Goal: Information Seeking & Learning: Learn about a topic

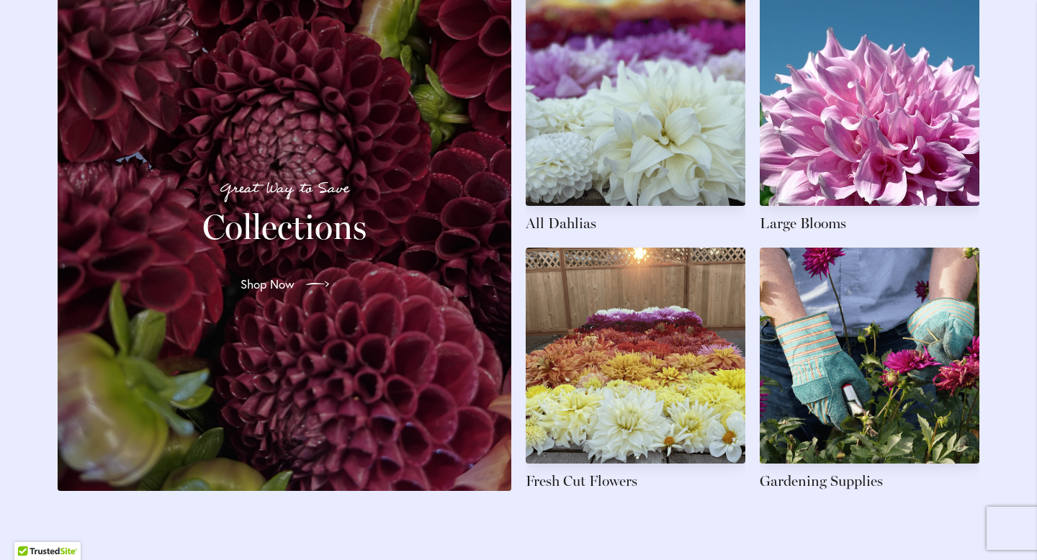
scroll to position [2145, 0]
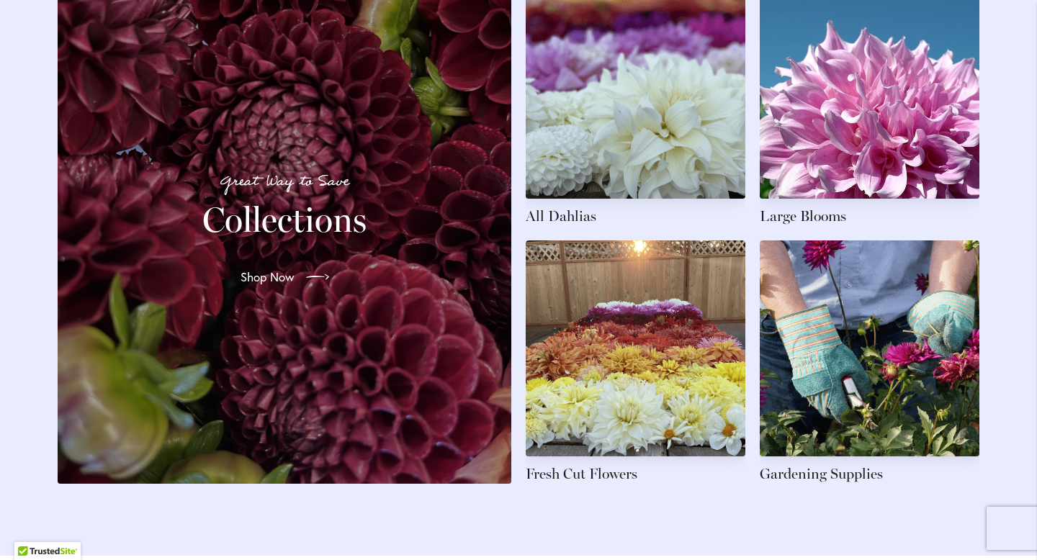
click at [338, 319] on div "Great Way to Save Collections Shop Now" at bounding box center [284, 233] width 419 height 467
click at [258, 286] on span "Shop Now" at bounding box center [266, 277] width 54 height 17
click at [783, 226] on link at bounding box center [870, 104] width 220 height 243
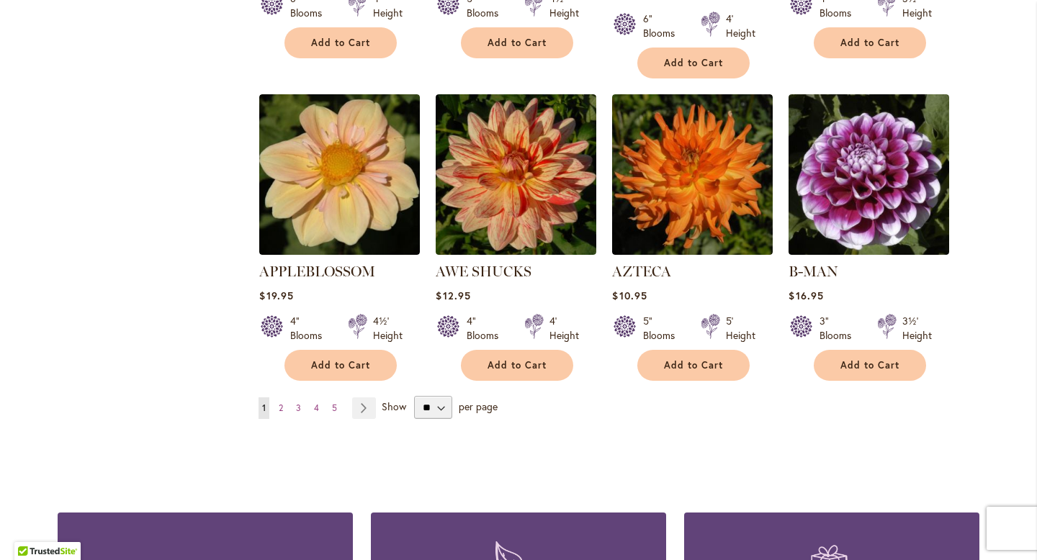
scroll to position [1195, 0]
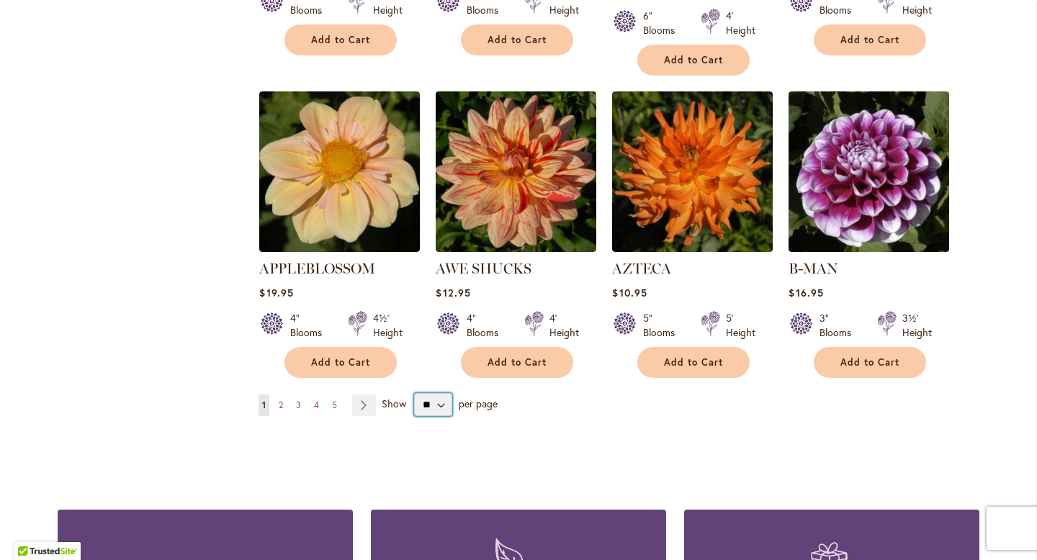
click at [445, 393] on select "** ** ** **" at bounding box center [433, 404] width 38 height 23
select select "**"
click at [414, 393] on select "** ** ** **" at bounding box center [433, 404] width 38 height 23
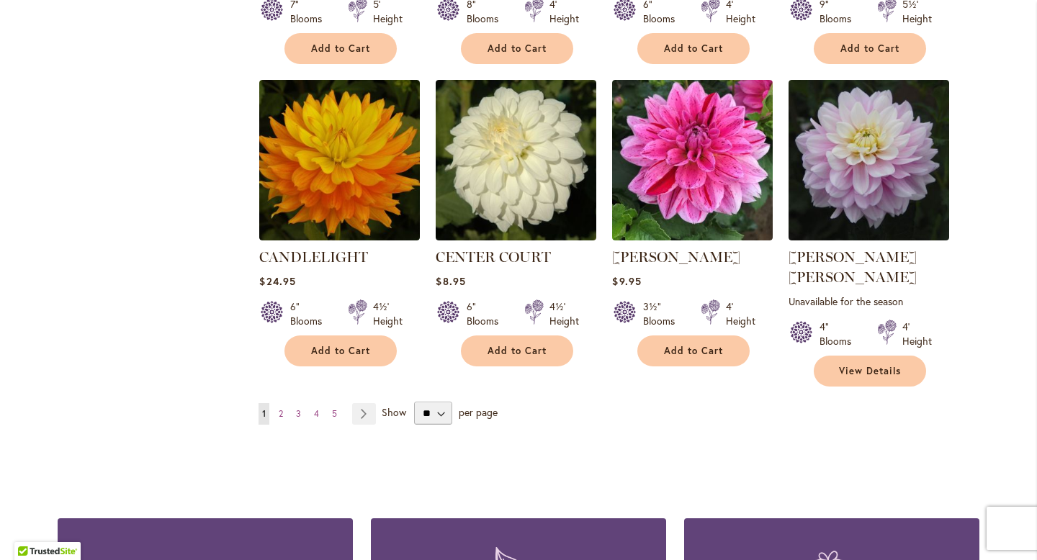
scroll to position [4887, 0]
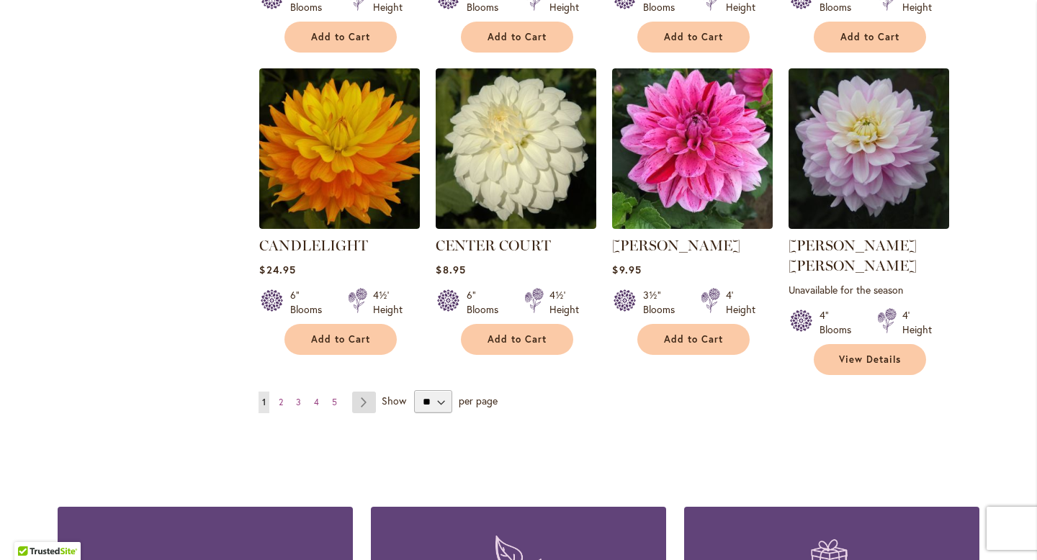
click at [363, 392] on link "Page Next" at bounding box center [364, 403] width 24 height 22
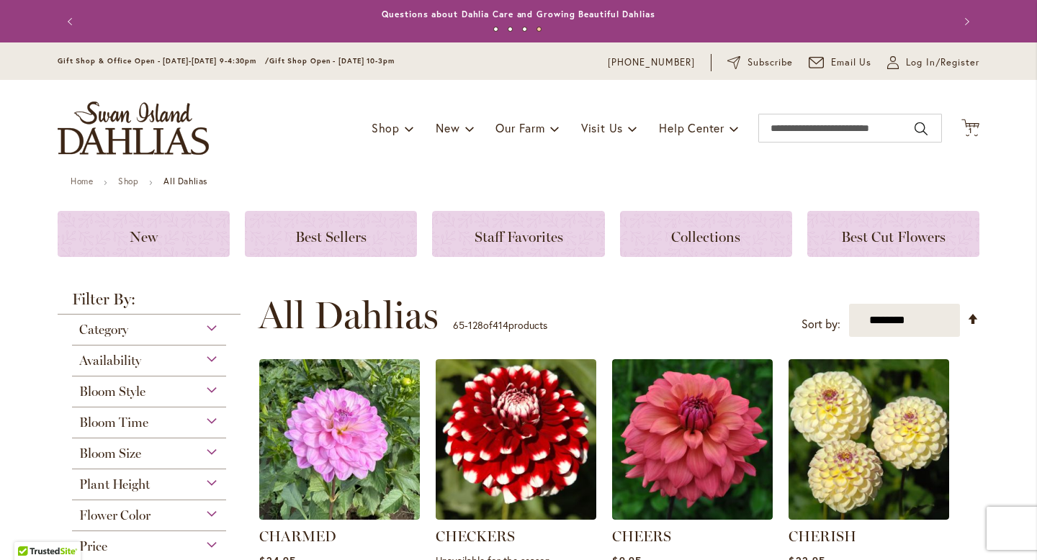
click at [197, 451] on div "Bloom Size" at bounding box center [149, 449] width 154 height 23
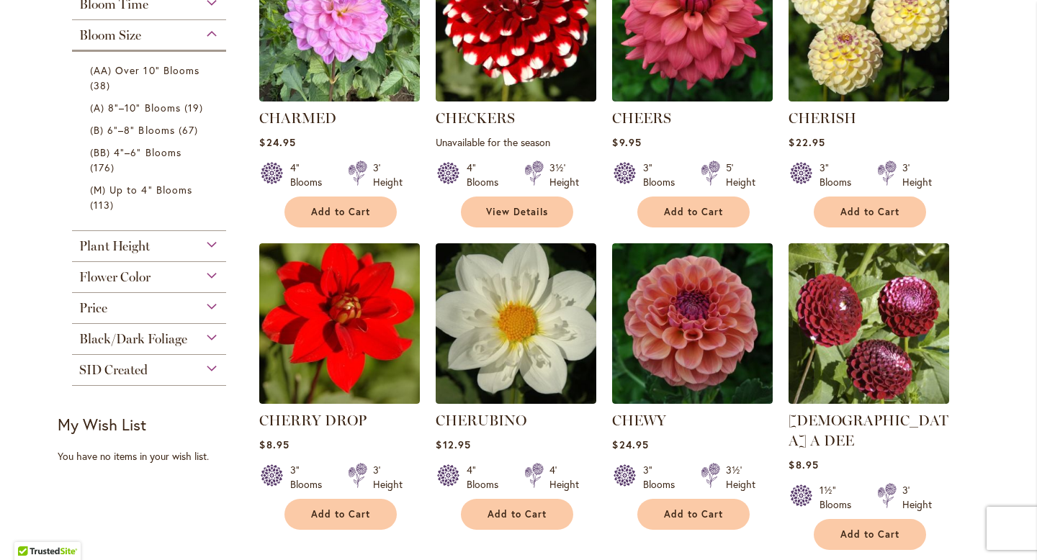
scroll to position [415, 0]
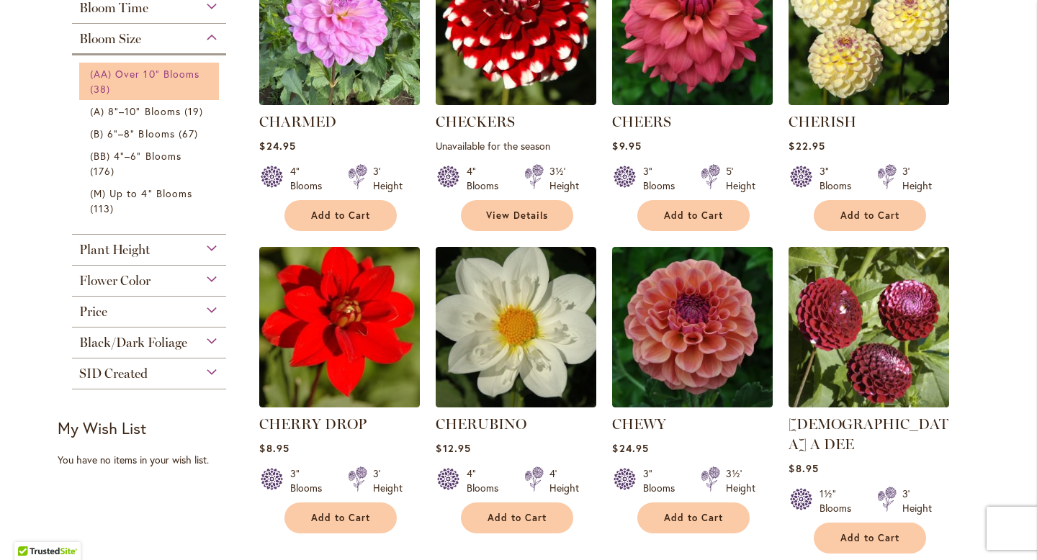
click at [96, 74] on span "(AA) Over 10" Blooms" at bounding box center [144, 74] width 109 height 14
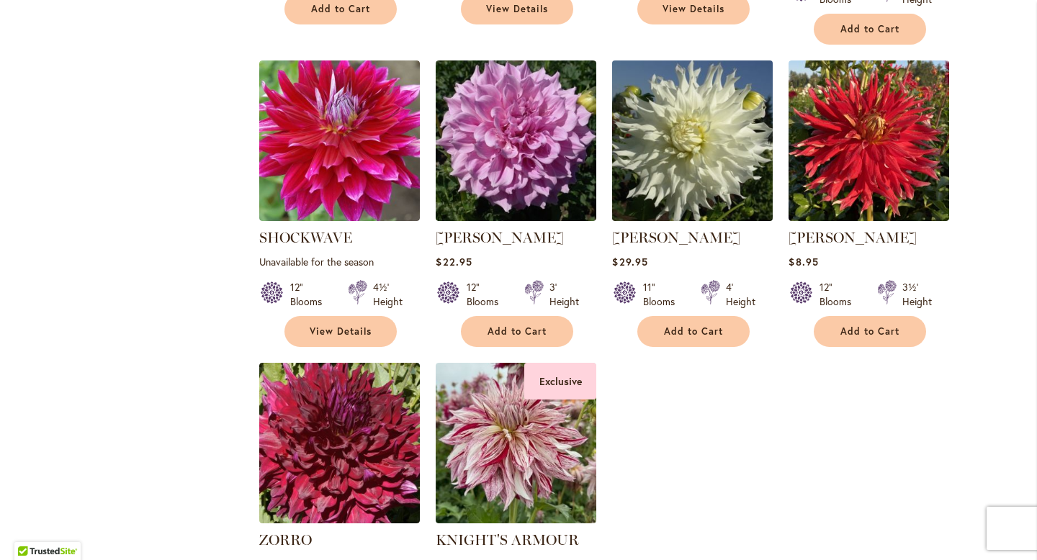
scroll to position [2761, 0]
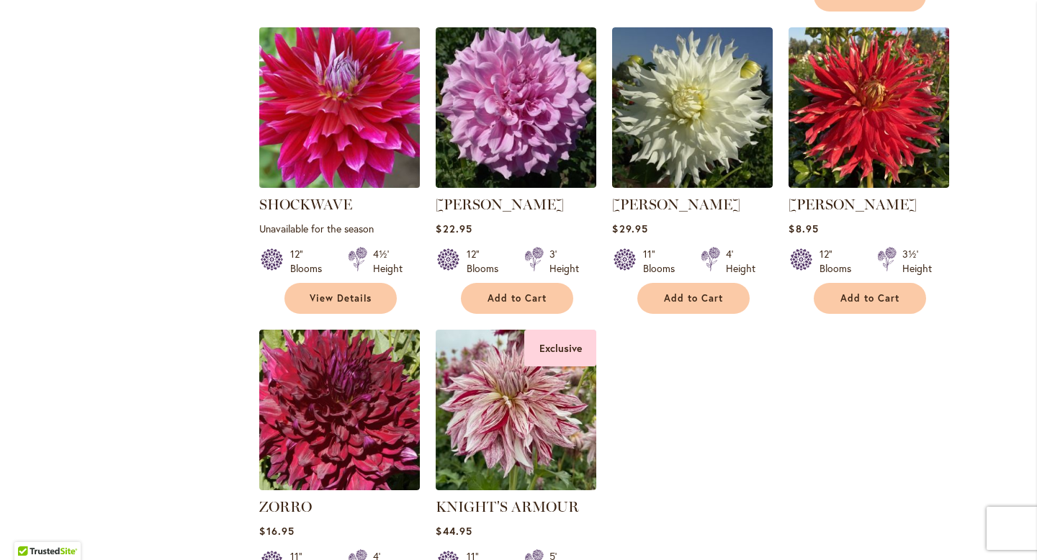
click at [325, 81] on img at bounding box center [340, 107] width 168 height 168
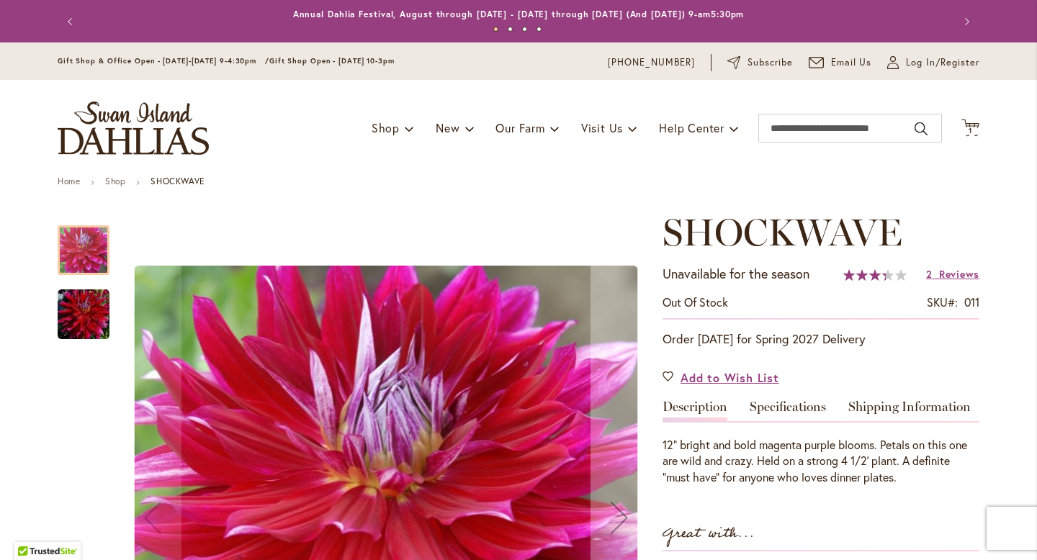
click at [106, 320] on img "Shockwave" at bounding box center [84, 315] width 52 height 52
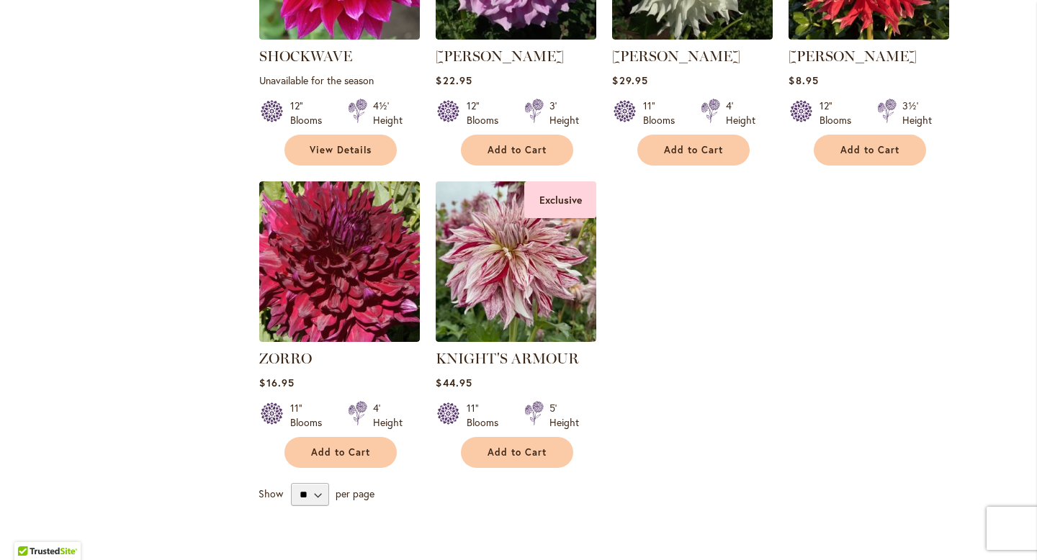
scroll to position [2909, 0]
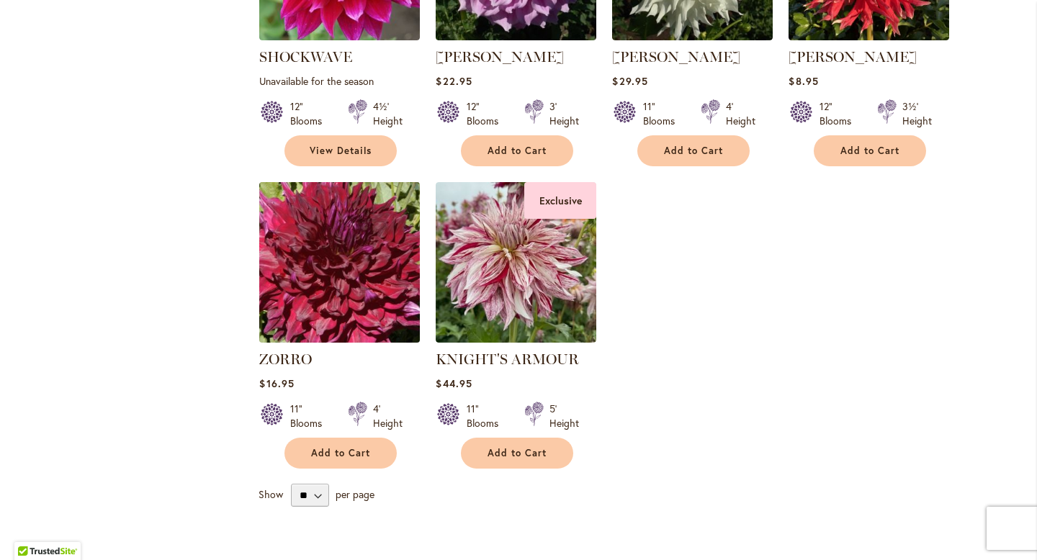
click at [362, 303] on img at bounding box center [340, 262] width 168 height 168
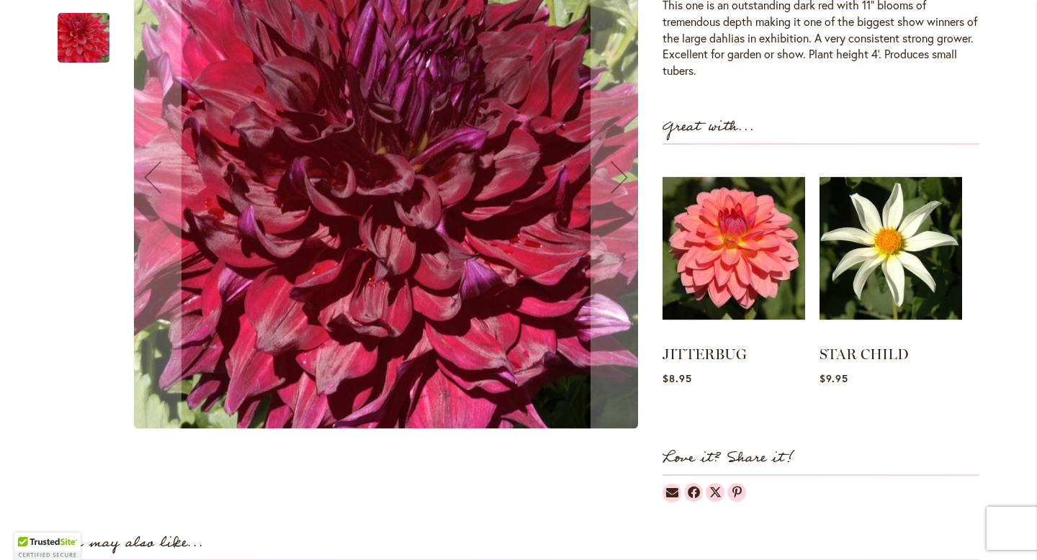
scroll to position [606, 0]
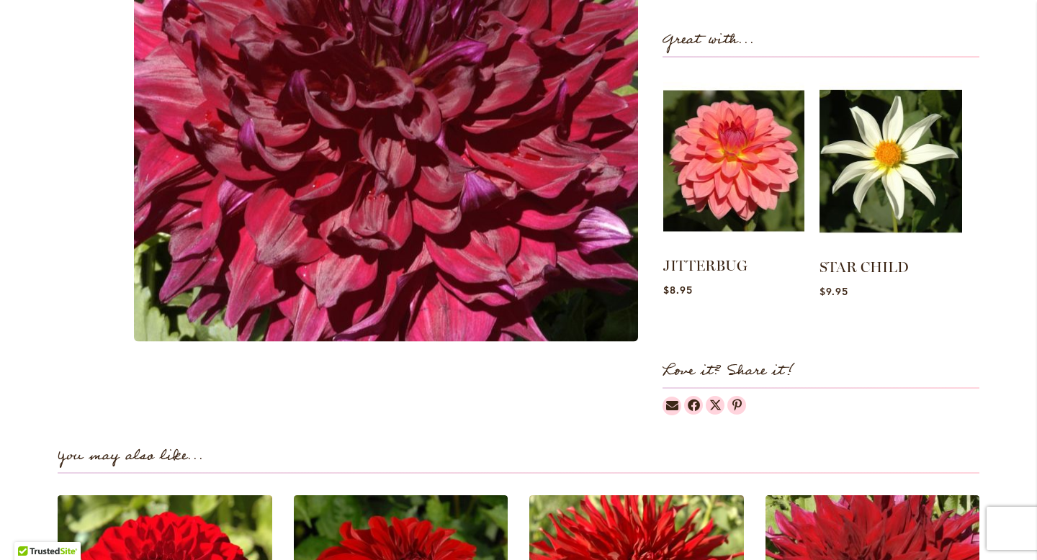
click at [723, 162] on img at bounding box center [733, 161] width 141 height 176
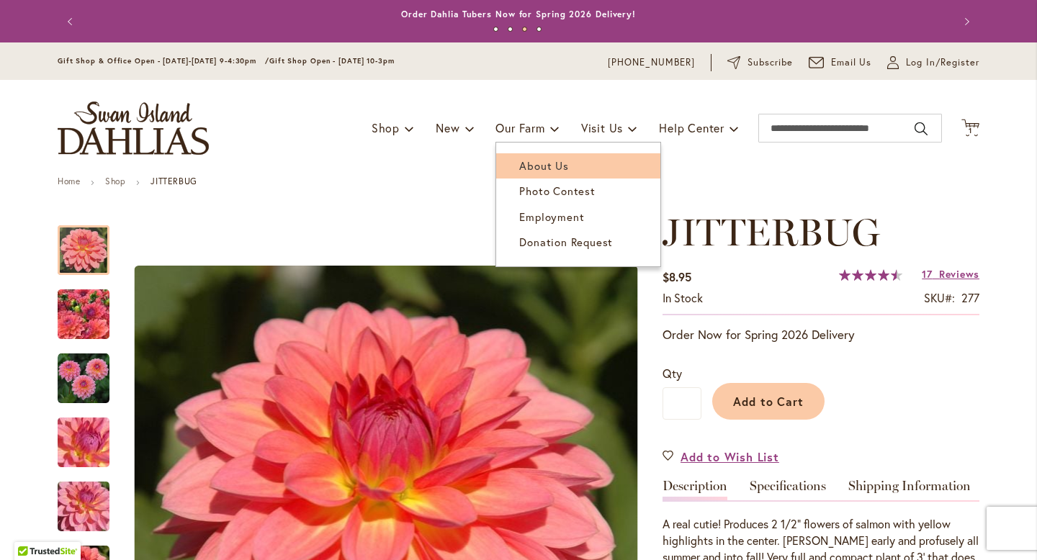
click at [528, 168] on span "About Us" at bounding box center [543, 165] width 49 height 14
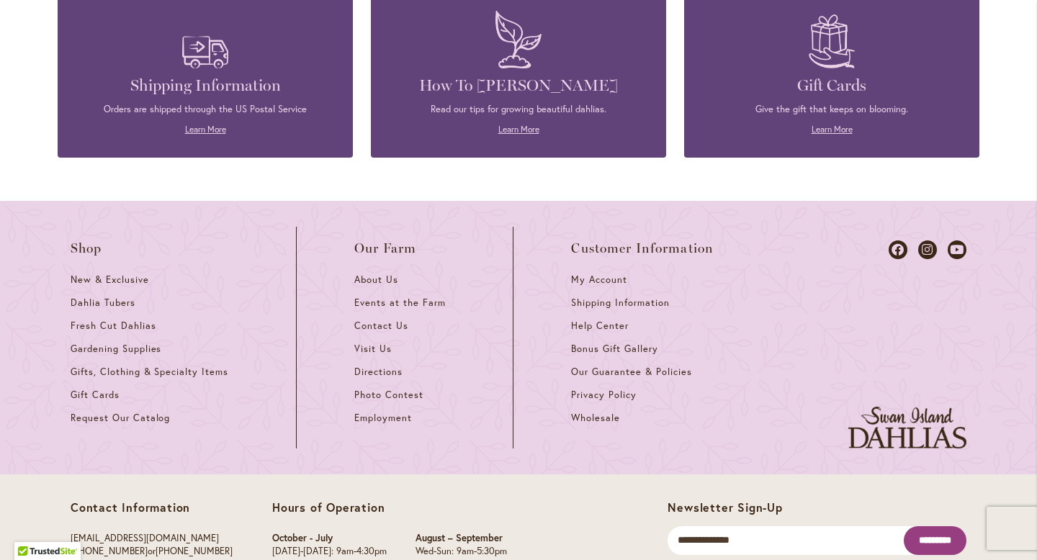
scroll to position [1755, 0]
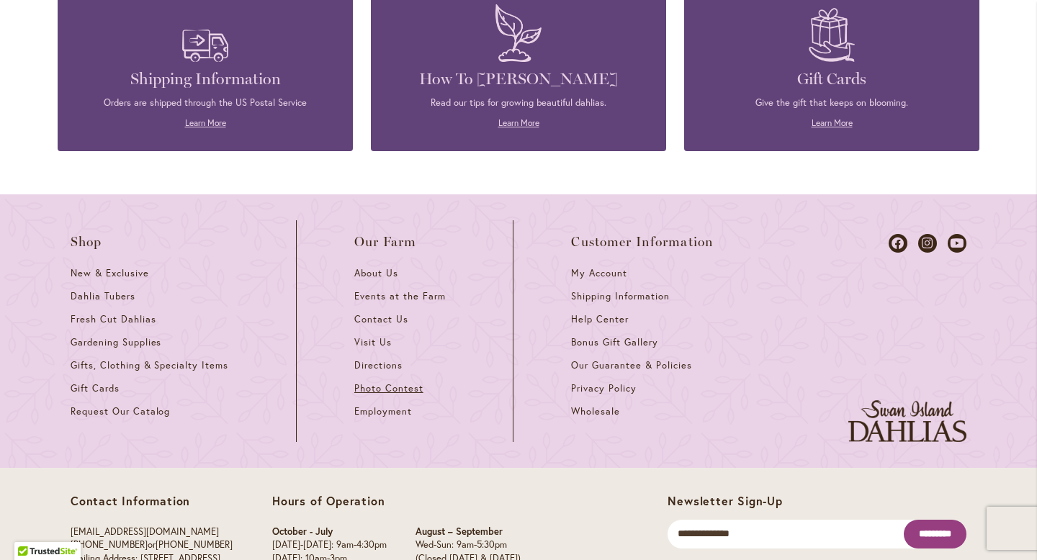
click at [371, 382] on link "Photo Contest" at bounding box center [404, 393] width 101 height 23
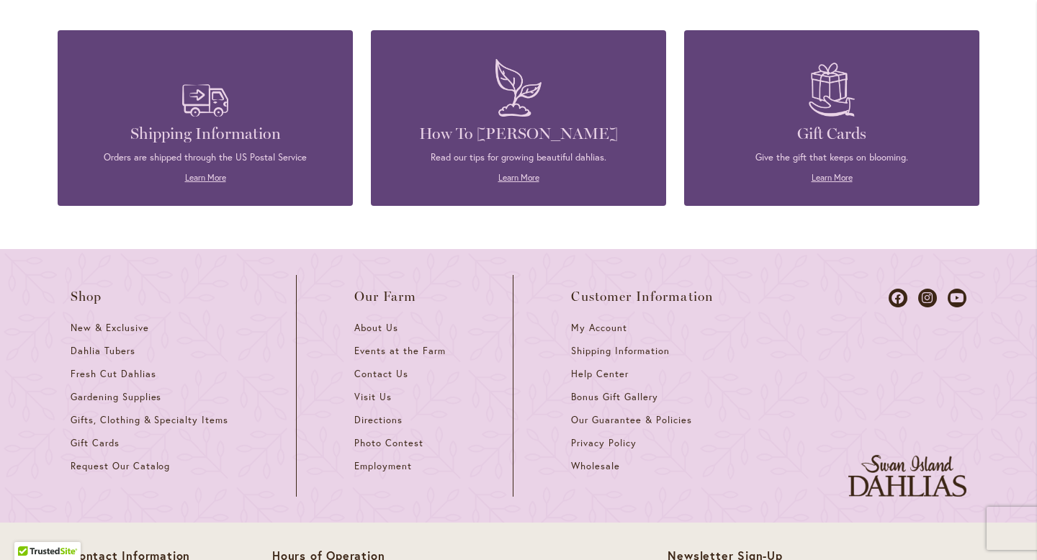
scroll to position [1755, 0]
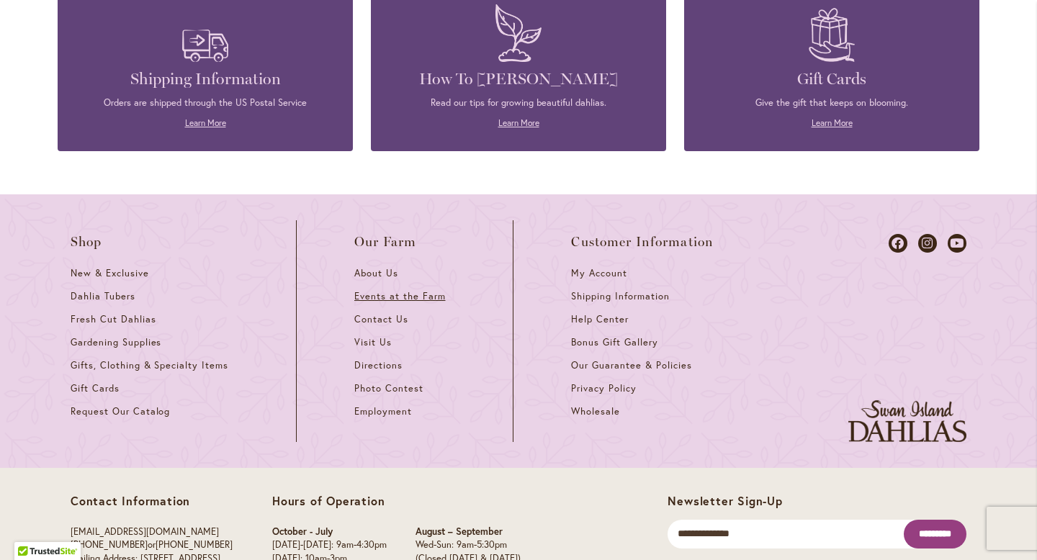
click at [412, 290] on span "Events at the Farm" at bounding box center [399, 296] width 91 height 12
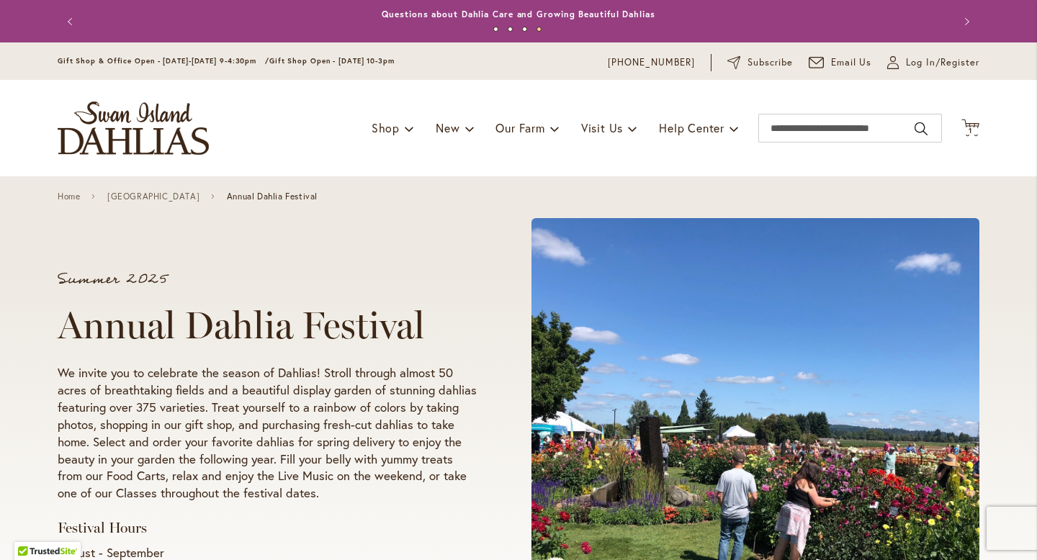
click at [412, 244] on div "Summer 2025 Annual Dahlia Festival We invite you to celebrate the season of Dah…" at bounding box center [519, 434] width 922 height 458
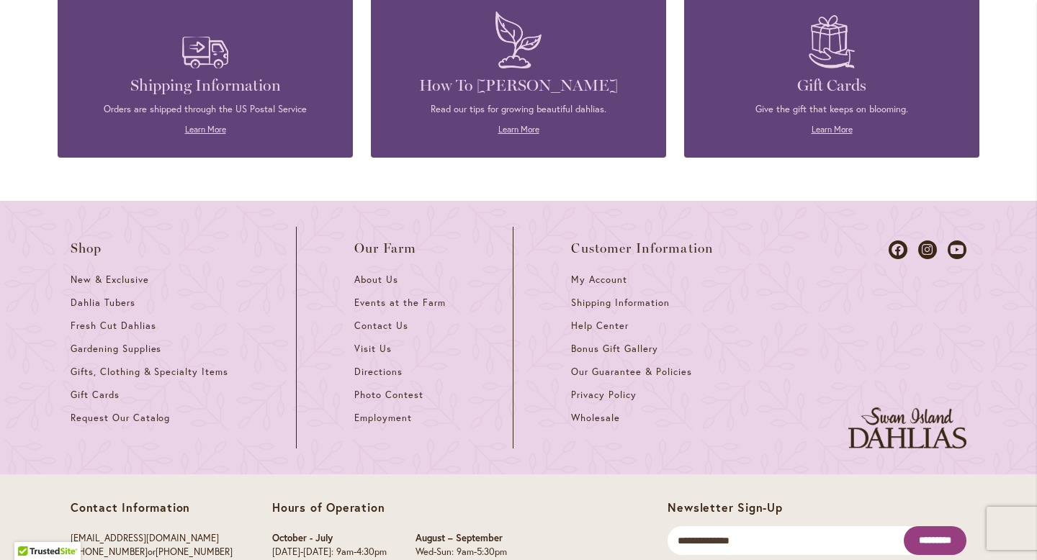
scroll to position [3957, 0]
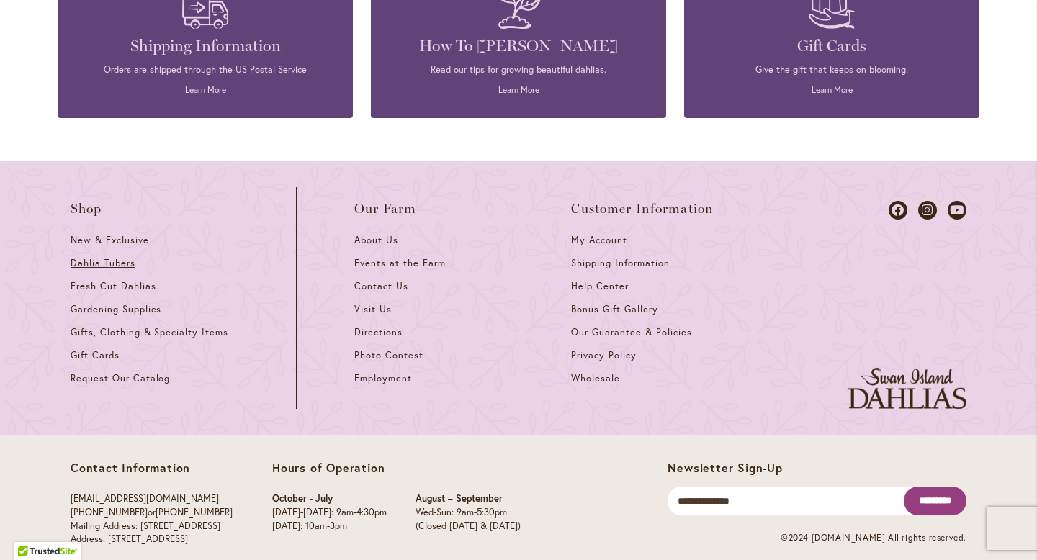
click at [126, 257] on link "Dahlia Tubers" at bounding box center [155, 268] width 168 height 23
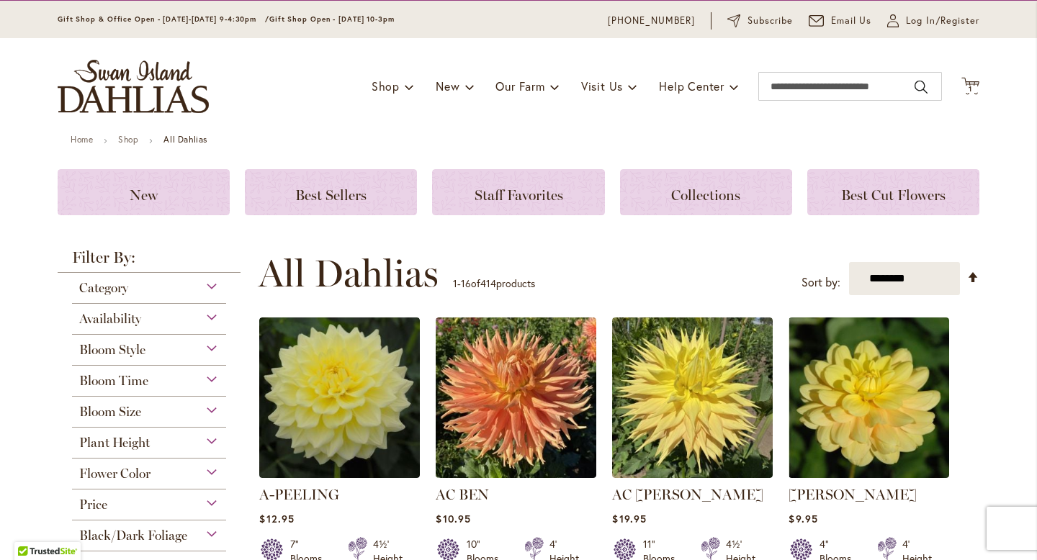
scroll to position [45, 0]
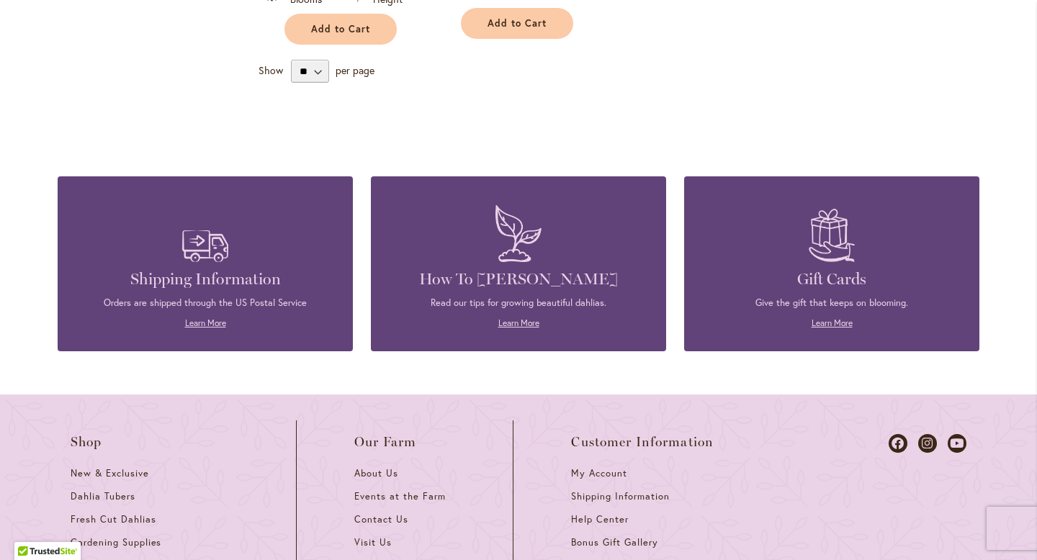
scroll to position [1066, 0]
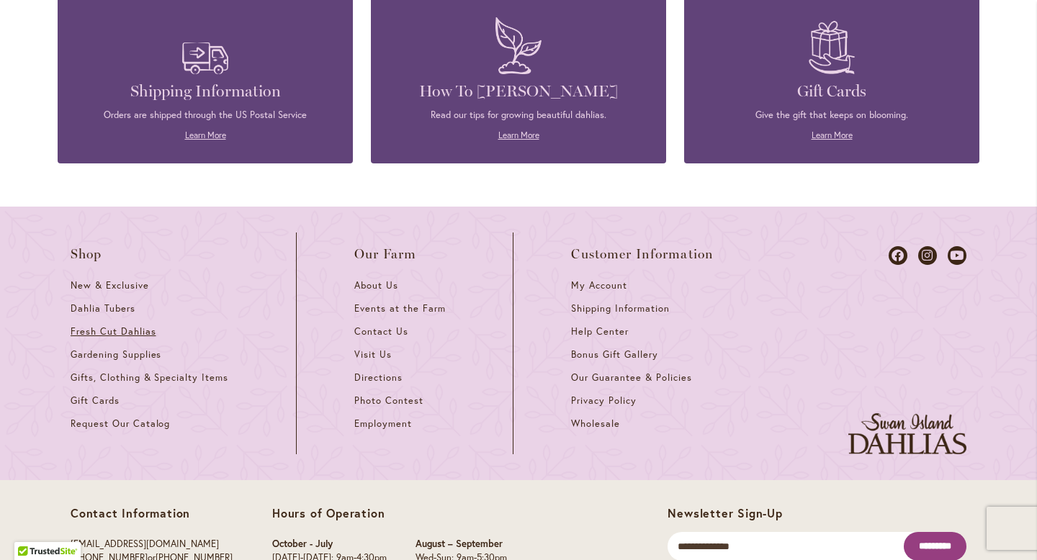
click at [117, 335] on span "Fresh Cut Dahlias" at bounding box center [114, 331] width 86 height 12
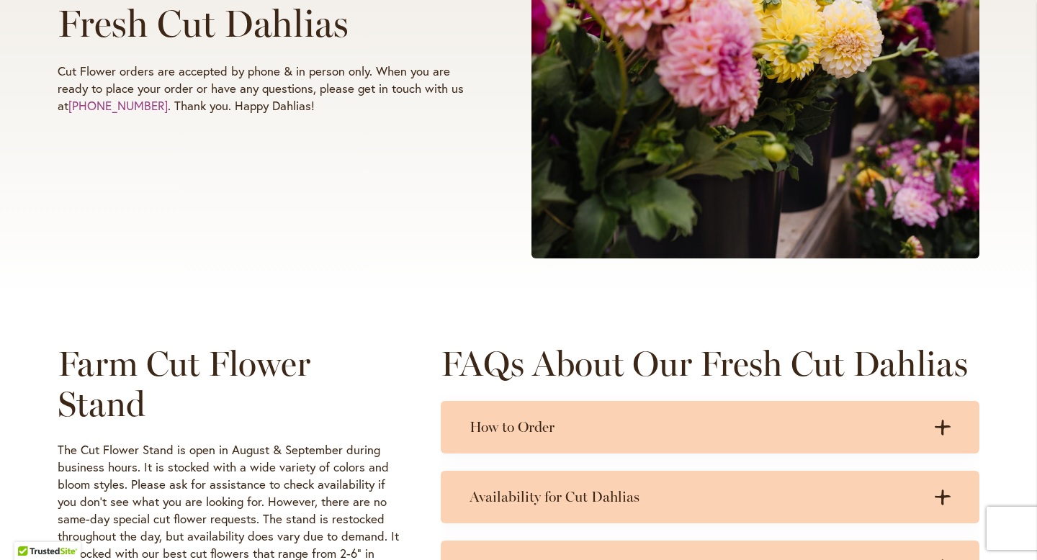
scroll to position [173, 0]
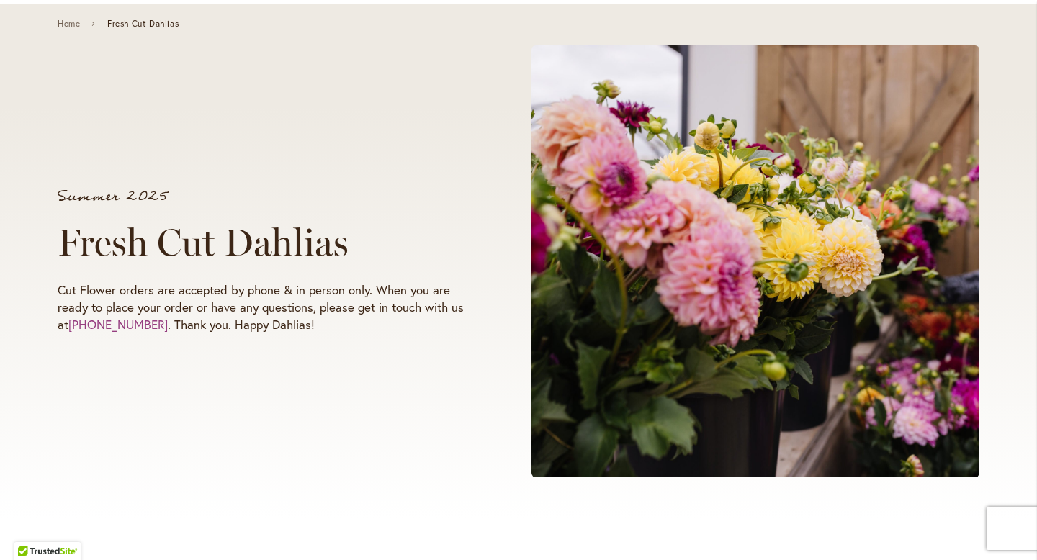
click at [636, 280] on span at bounding box center [755, 261] width 448 height 432
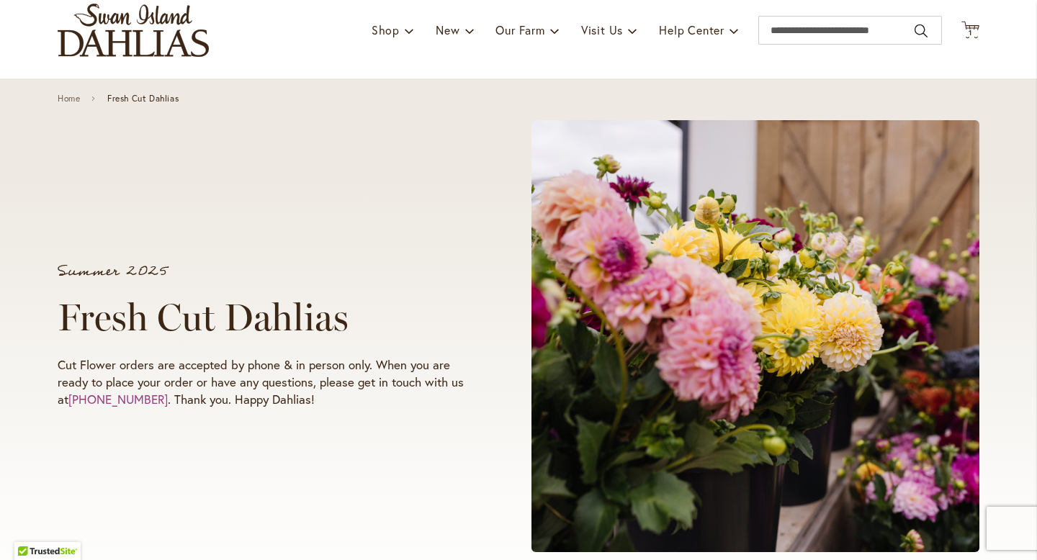
scroll to position [0, 0]
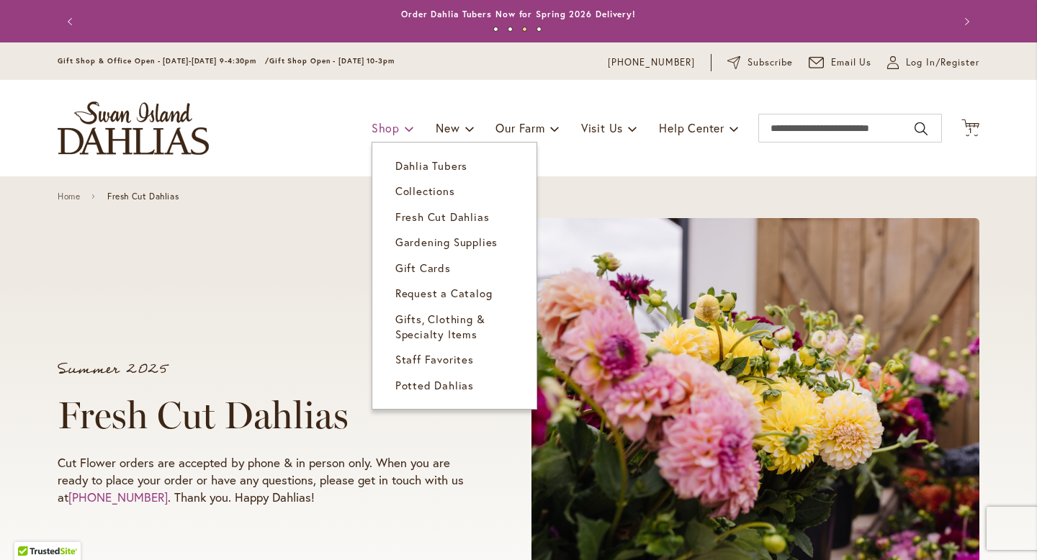
click at [402, 115] on link "Shop" at bounding box center [392, 127] width 42 height 27
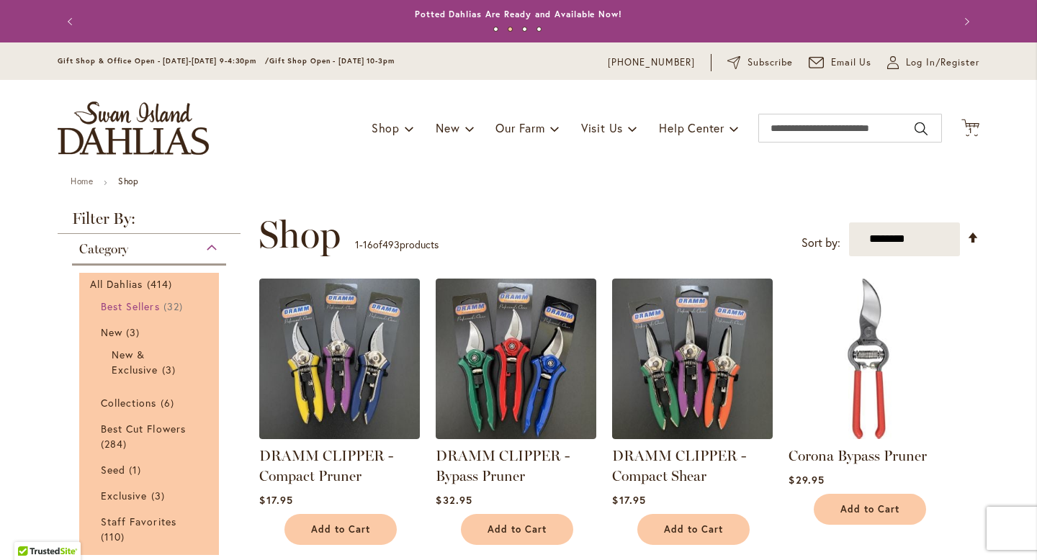
click at [134, 301] on span "Best Sellers" at bounding box center [130, 306] width 59 height 14
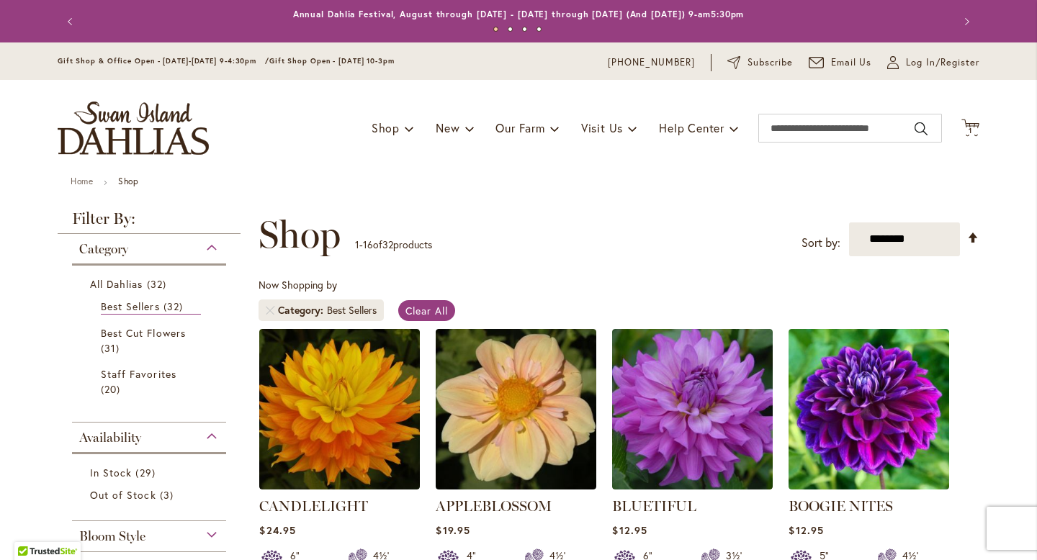
click at [126, 361] on ul "Best Sellers 32 items Best Cut Flowers 31 items Out of Stock 3 items Staff Favo…" at bounding box center [149, 347] width 118 height 105
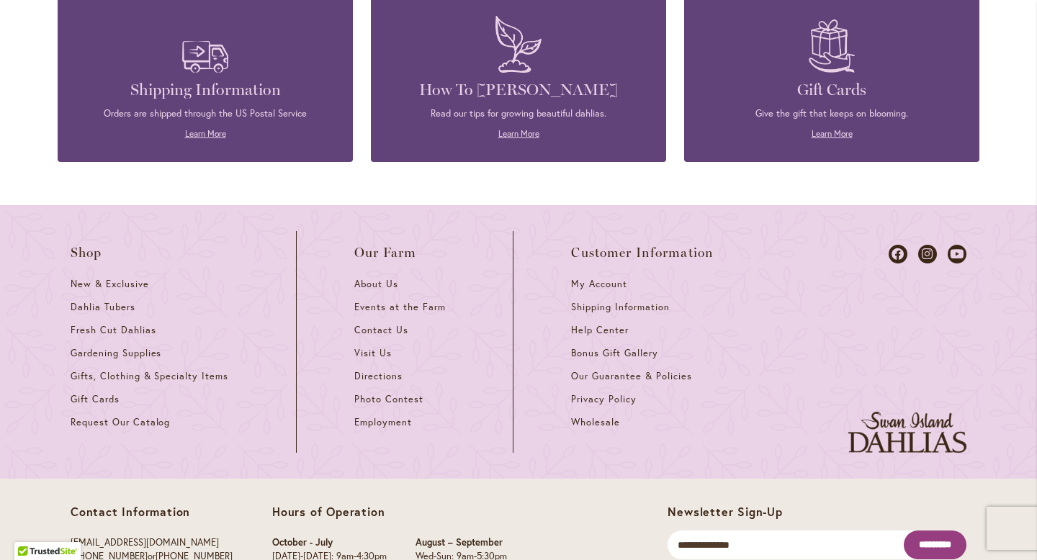
scroll to position [1729, 0]
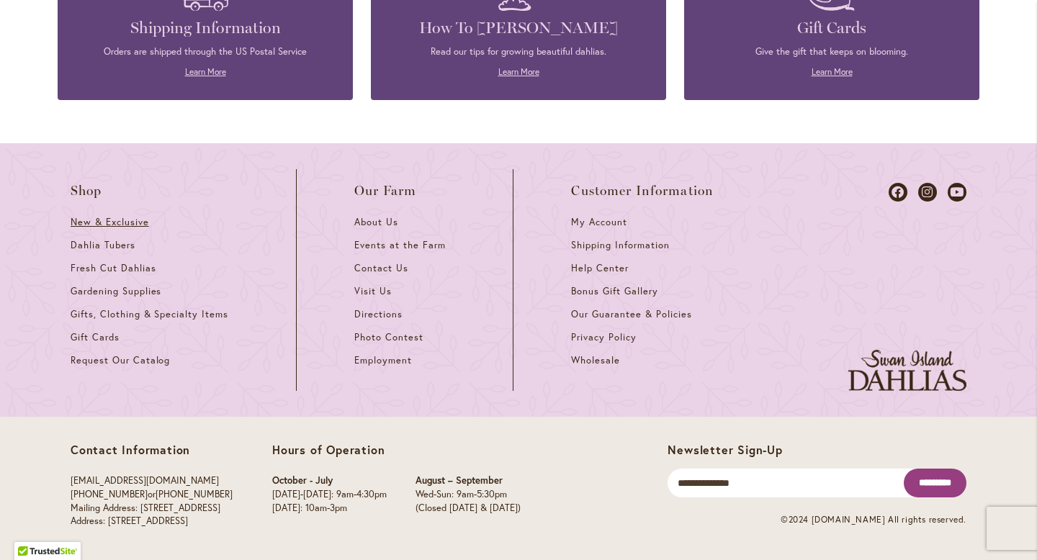
click at [99, 223] on span "New & Exclusive" at bounding box center [110, 222] width 78 height 12
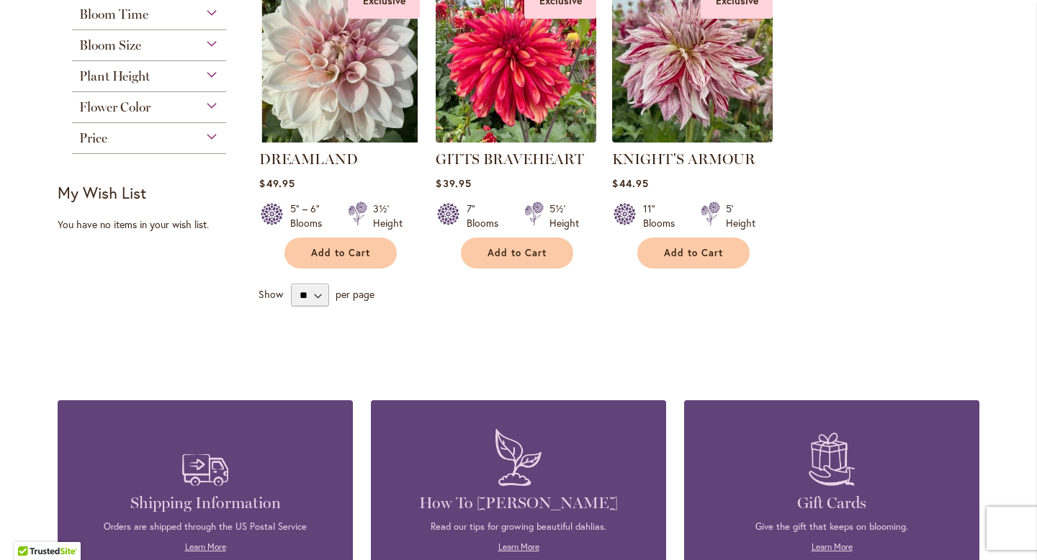
scroll to position [772, 0]
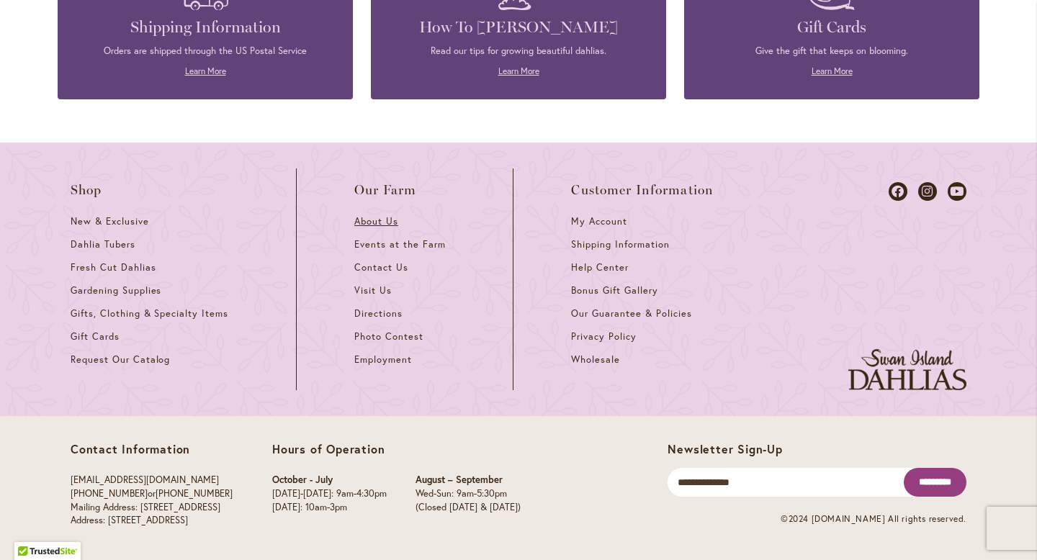
click at [361, 229] on link "About Us" at bounding box center [404, 226] width 101 height 23
